Goal: Information Seeking & Learning: Learn about a topic

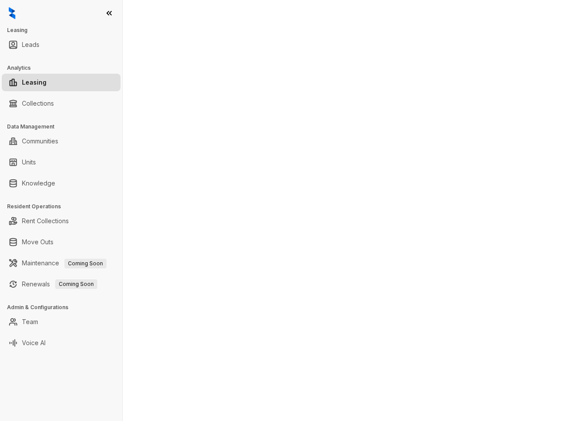
select select "******"
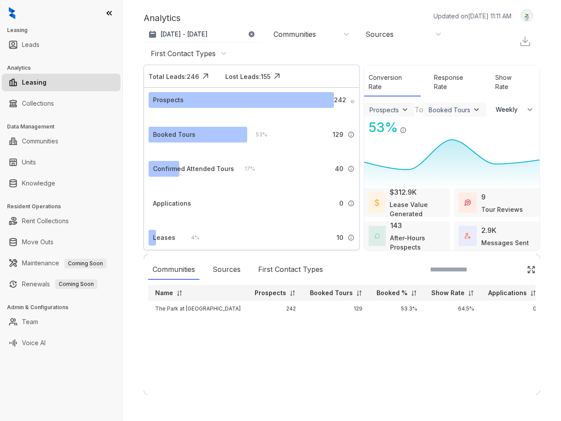
click at [109, 13] on icon at bounding box center [109, 13] width 4 height 4
click at [61, 263] on div "Leasing Leads Analytics Leasing Collections Data Management Communities Units K…" at bounding box center [61, 210] width 122 height 421
click at [203, 34] on p "[DATE] - [DATE]" at bounding box center [184, 34] width 47 height 9
click at [252, 34] on icon "button" at bounding box center [251, 34] width 7 height 7
click at [311, 34] on div "Communities" at bounding box center [295, 34] width 43 height 10
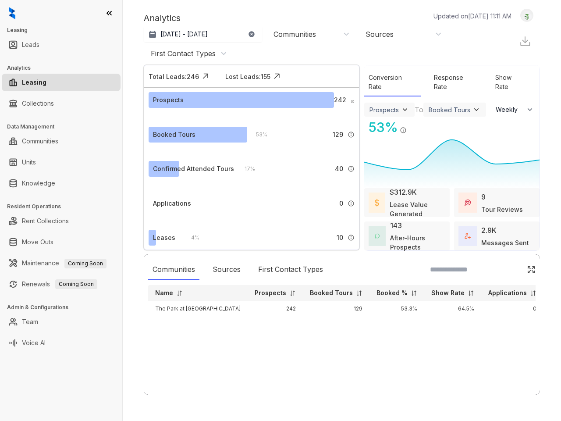
click at [403, 34] on div "Sources" at bounding box center [404, 34] width 76 height 10
click at [188, 54] on div "First Contact Types" at bounding box center [183, 54] width 65 height 10
click at [525, 41] on img at bounding box center [525, 41] width 12 height 12
click at [527, 15] on img at bounding box center [527, 15] width 12 height 9
click at [175, 76] on div "Total Leads: 246" at bounding box center [174, 76] width 50 height 9
